Goal: Entertainment & Leisure: Consume media (video, audio)

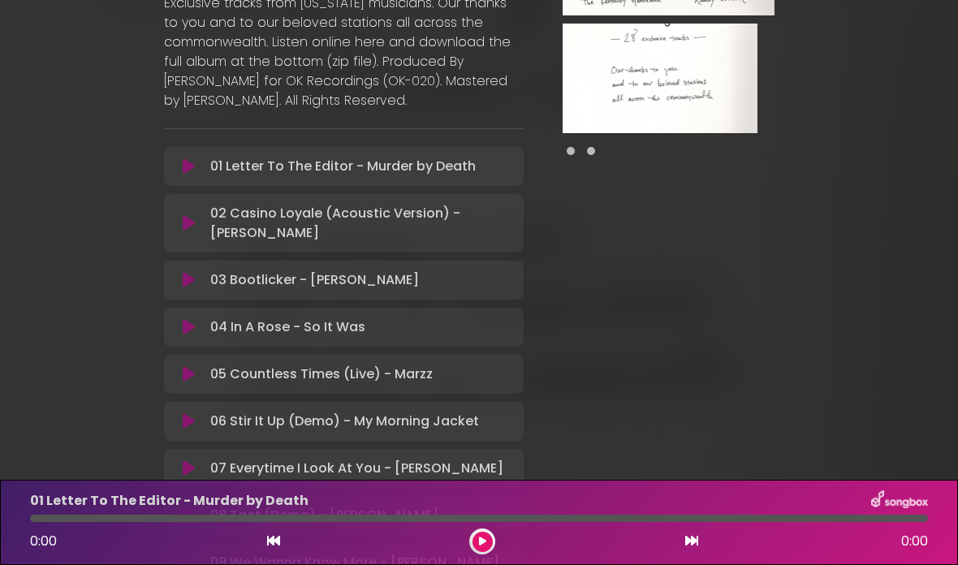
scroll to position [261, 0]
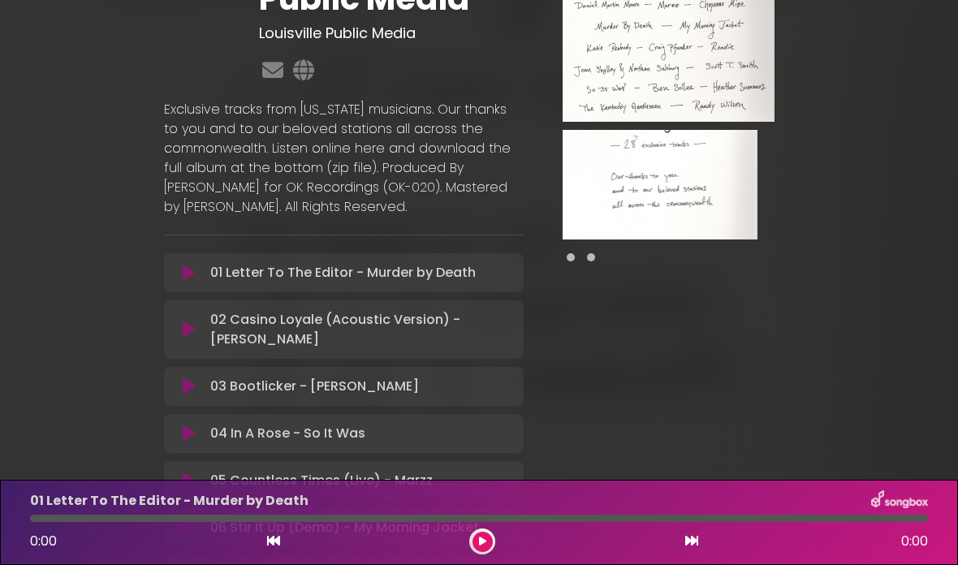
scroll to position [151, 0]
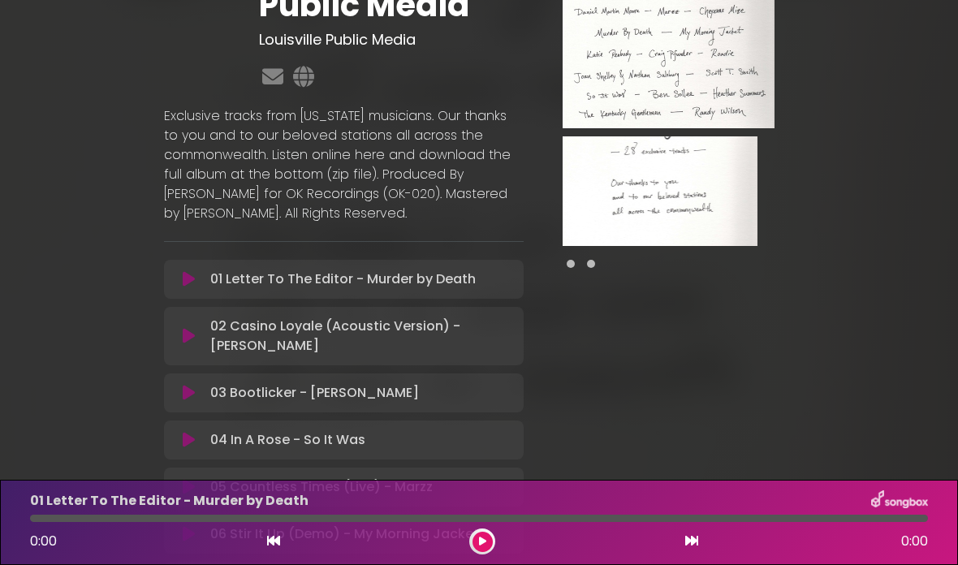
click at [428, 338] on p "02 Casino Loyale (Acoustic Version) - Ben Sollee Loading Track..." at bounding box center [362, 336] width 304 height 39
click at [501, 553] on div "0:00 0:00" at bounding box center [478, 541] width 917 height 26
click at [491, 543] on button at bounding box center [482, 542] width 20 height 20
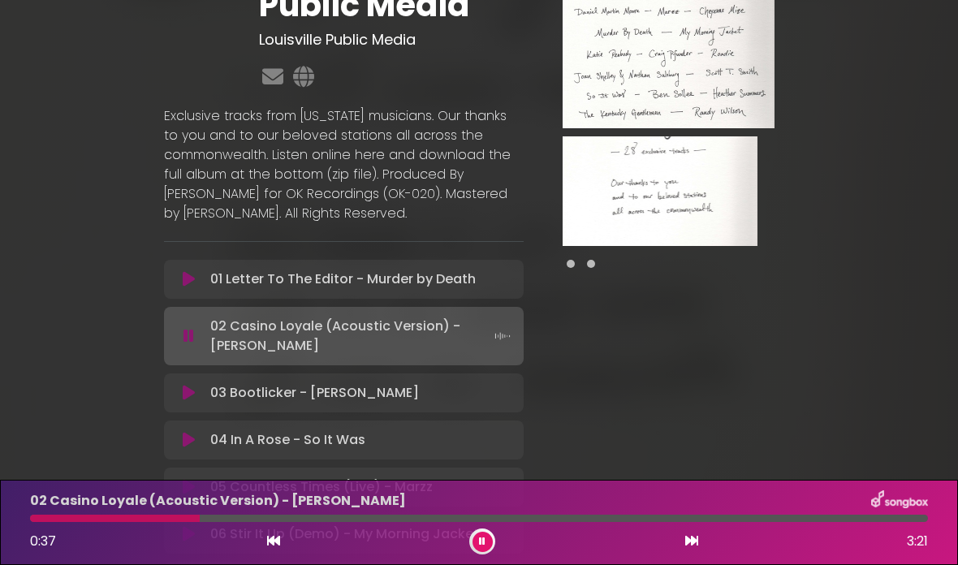
click at [486, 540] on button at bounding box center [482, 542] width 20 height 20
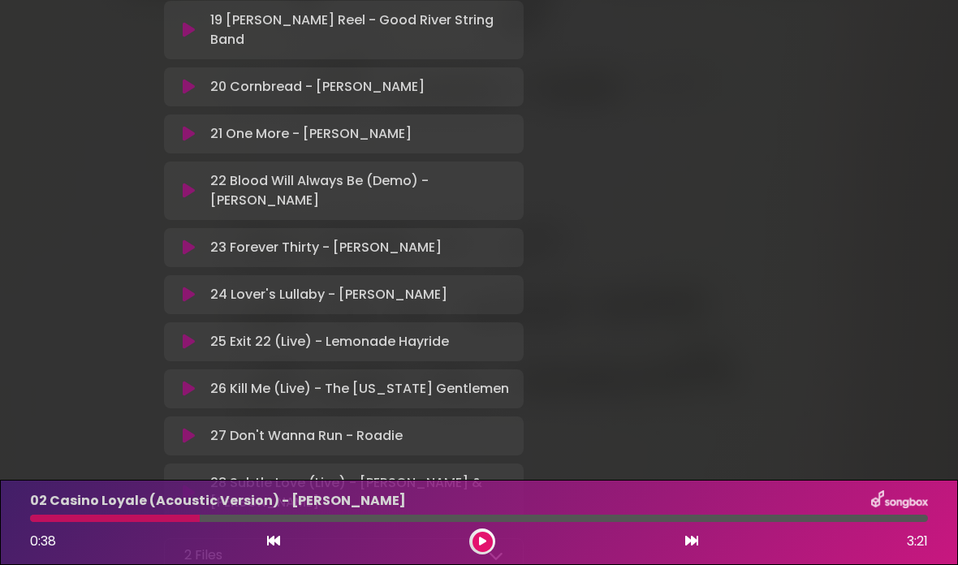
scroll to position [1297, 0]
click at [382, 143] on p "21 One More - Cheyenne Mize Loading Track..." at bounding box center [310, 132] width 201 height 19
click at [385, 143] on p "21 One More - Cheyenne Mize Loading Track..." at bounding box center [310, 132] width 201 height 19
click at [188, 141] on icon at bounding box center [189, 133] width 12 height 16
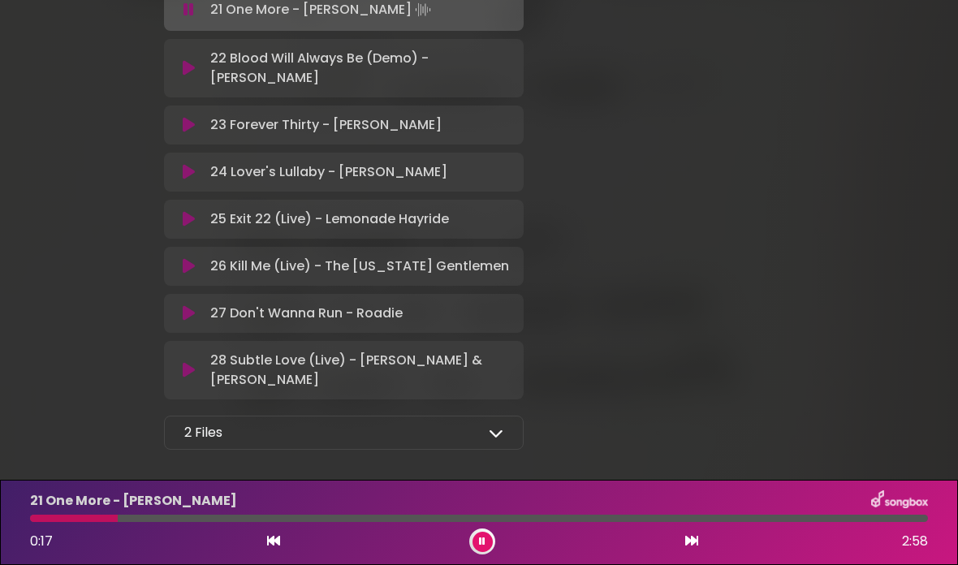
scroll to position [1421, 0]
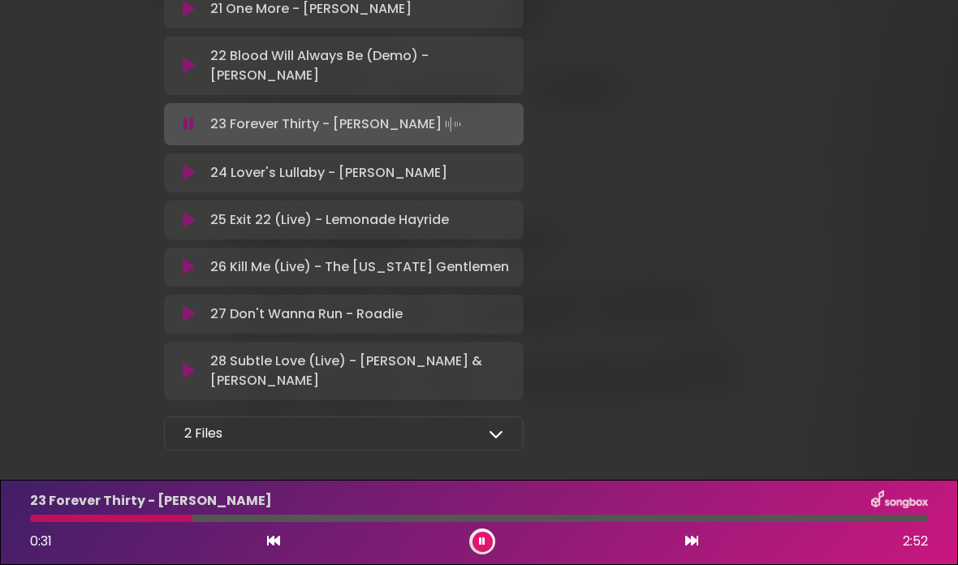
click at [480, 390] on p "28 Subtle Love (Live) - Joan Shelley & Nathan Salsburg Loading Track..." at bounding box center [362, 370] width 304 height 39
click at [304, 389] on p "28 Subtle Love (Live) - Joan Shelley & Nathan Salsburg Loading Track..." at bounding box center [362, 370] width 304 height 39
click at [274, 390] on p "28 Subtle Love (Live) - Joan Shelley & Nathan Salsburg Loading Track..." at bounding box center [362, 370] width 304 height 39
click at [487, 537] on button at bounding box center [482, 542] width 20 height 20
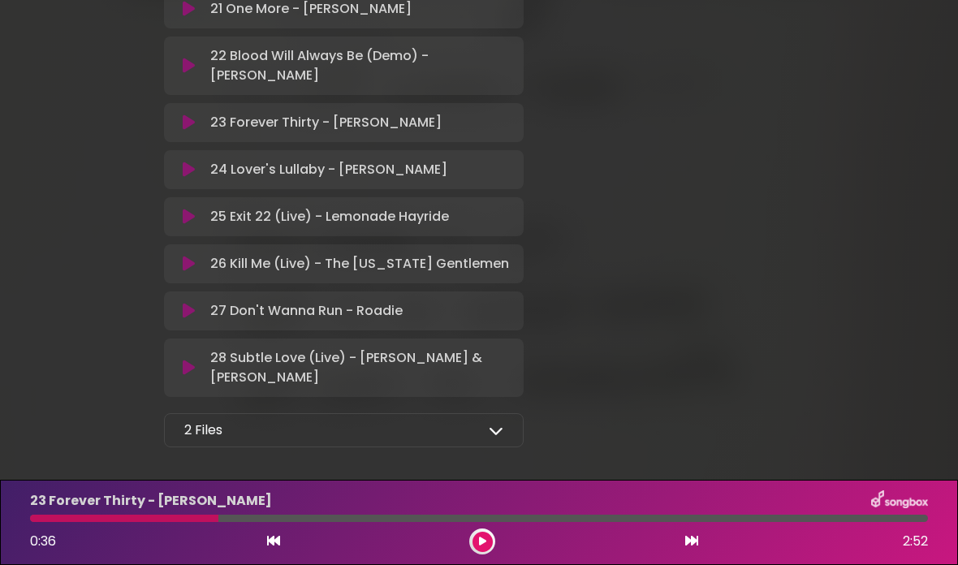
click at [434, 381] on p "28 Subtle Love (Live) - Joan Shelley & Nathan Salsburg Loading Track..." at bounding box center [362, 367] width 304 height 39
click at [242, 387] on p "28 Subtle Love (Live) - Joan Shelley & Nathan Salsburg Loading Track..." at bounding box center [362, 367] width 304 height 39
click at [195, 376] on button at bounding box center [189, 368] width 30 height 16
